Goal: Task Accomplishment & Management: Manage account settings

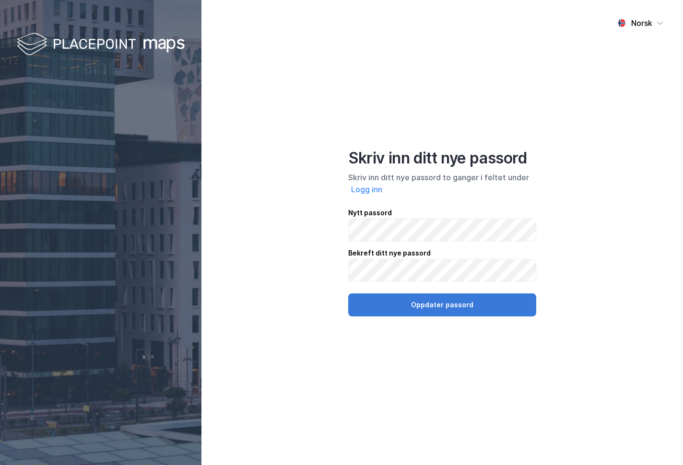
click at [461, 306] on button "Oppdater passord" at bounding box center [442, 305] width 188 height 23
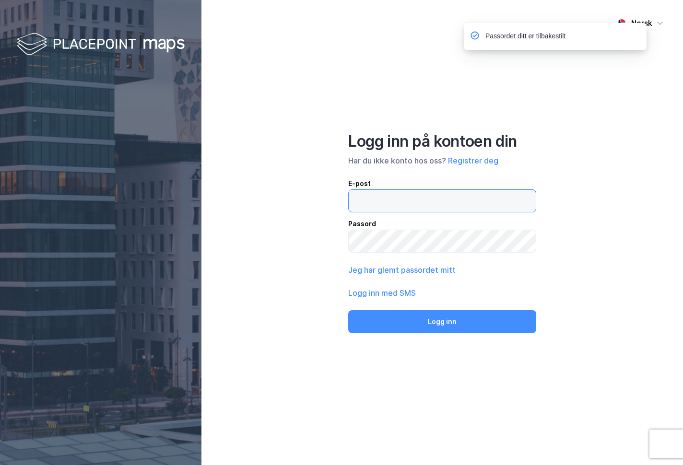
click at [407, 202] on input "email" at bounding box center [442, 201] width 187 height 22
type input "[EMAIL_ADDRESS][DOMAIN_NAME]"
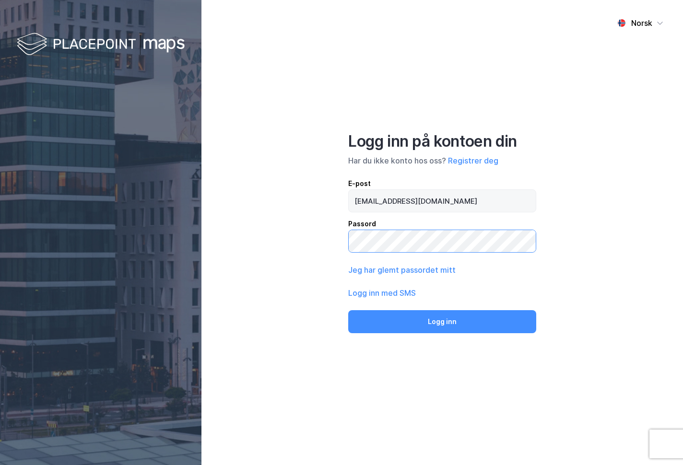
click at [348, 310] on button "Logg inn" at bounding box center [442, 321] width 188 height 23
